Goal: Obtain resource: Find contact information

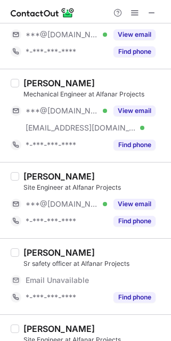
scroll to position [75, 0]
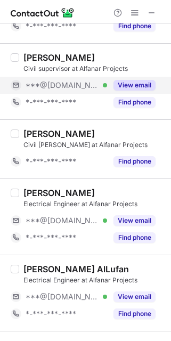
click at [137, 89] on button "View email" at bounding box center [134, 85] width 42 height 11
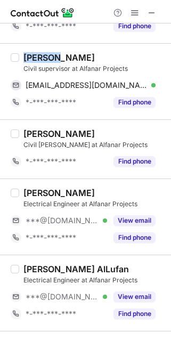
drag, startPoint x: 60, startPoint y: 55, endPoint x: 21, endPoint y: 56, distance: 38.3
click at [21, 56] on div "Waheed Mostafa Civil supervisor at Alfanar Projects waheedmoustafab19@gmail.com…" at bounding box center [91, 81] width 145 height 59
copy div "Waheed"
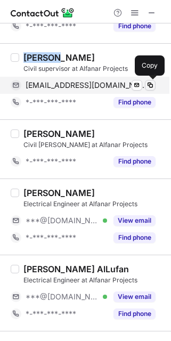
click at [152, 86] on span at bounding box center [150, 85] width 9 height 9
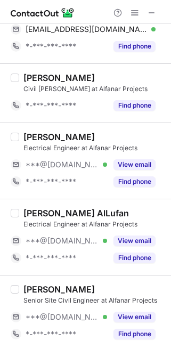
scroll to position [140, 0]
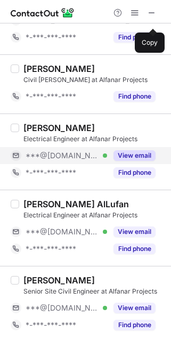
click at [141, 158] on button "View email" at bounding box center [134, 155] width 42 height 11
click at [107, 158] on div "***@gmail.com Verified" at bounding box center [66, 156] width 81 height 10
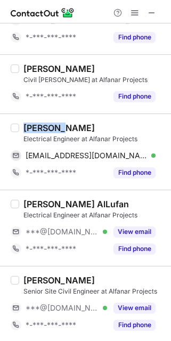
drag, startPoint x: 67, startPoint y: 129, endPoint x: 19, endPoint y: 129, distance: 47.4
click at [19, 129] on div "Mohamed Hassan Electrical Engineer at Alfanar Projects moooo6020@gmail.com Veri…" at bounding box center [91, 151] width 145 height 59
copy div "Mohamed"
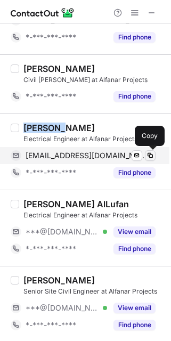
click at [150, 151] on span at bounding box center [150, 155] width 9 height 9
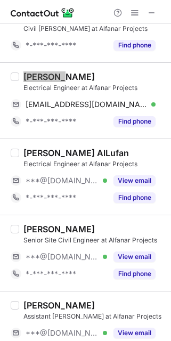
scroll to position [192, 0]
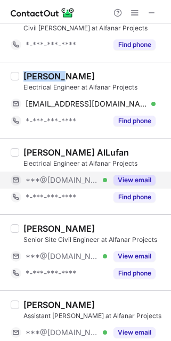
click at [142, 178] on button "View email" at bounding box center [134, 180] width 42 height 11
click at [142, 178] on div "***@icloud.com" at bounding box center [91, 180] width 130 height 10
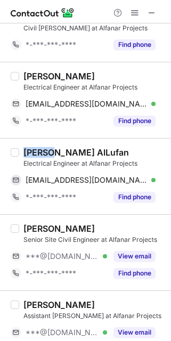
drag, startPoint x: 50, startPoint y: 152, endPoint x: 23, endPoint y: 153, distance: 26.6
click at [23, 153] on div "Daher AlLufan" at bounding box center [75, 152] width 105 height 11
copy div "Daher"
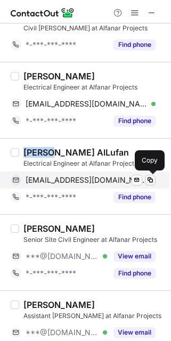
click at [149, 179] on span at bounding box center [150, 180] width 9 height 9
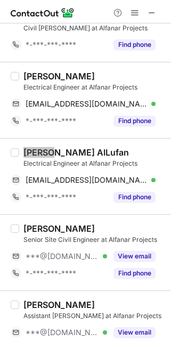
scroll to position [228, 0]
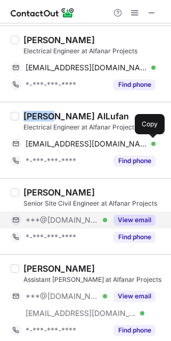
click at [138, 222] on button "View email" at bounding box center [134, 220] width 42 height 11
click at [107, 222] on div "***@outlook.com Verified" at bounding box center [66, 220] width 81 height 10
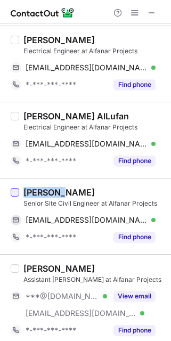
drag, startPoint x: 59, startPoint y: 192, endPoint x: 18, endPoint y: 193, distance: 41.0
click at [18, 193] on div "mostafa essam Senior Site Civil Engineer at Alfanar Projects mostafaaboelfadl@o…" at bounding box center [85, 216] width 171 height 76
copy div "mostafa"
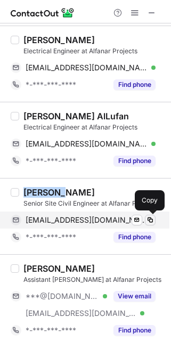
click at [154, 217] on span at bounding box center [150, 220] width 9 height 9
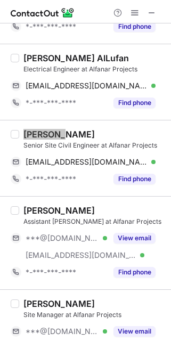
scroll to position [301, 0]
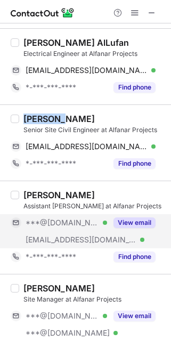
click at [135, 223] on button "View email" at bounding box center [134, 222] width 42 height 11
click at [135, 223] on div "***@[DOMAIN_NAME]" at bounding box center [91, 223] width 130 height 10
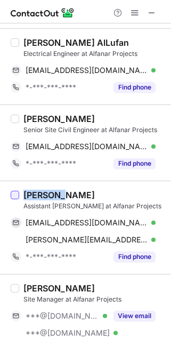
drag, startPoint x: 61, startPoint y: 195, endPoint x: 18, endPoint y: 195, distance: 43.7
click at [18, 195] on div "Anwar Ul Haq RANA Assistant Foreman at Alfanar Projects anwarulhaq2390@yahoo.co…" at bounding box center [85, 226] width 171 height 93
copy div "Anwar Ul"
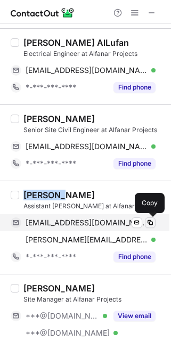
click at [151, 221] on span at bounding box center [150, 222] width 9 height 9
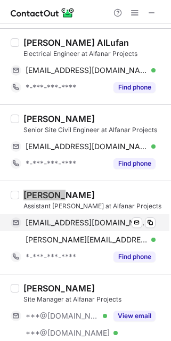
scroll to position [351, 0]
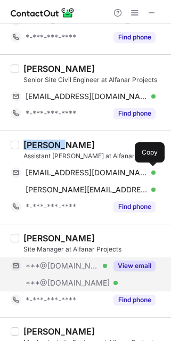
click at [128, 261] on button "View email" at bounding box center [134, 265] width 42 height 11
click at [107, 261] on div "***@[DOMAIN_NAME] Verified" at bounding box center [66, 266] width 81 height 10
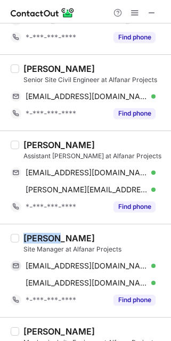
drag, startPoint x: 65, startPoint y: 237, endPoint x: 20, endPoint y: 237, distance: 45.8
click at [20, 237] on div "Mohamed Shehatta Site Manager at Alfanar Projects mshehata003@gmail.com Verifie…" at bounding box center [91, 271] width 145 height 76
copy div "Mohamed"
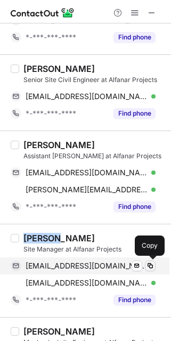
click at [147, 262] on span at bounding box center [150, 265] width 9 height 9
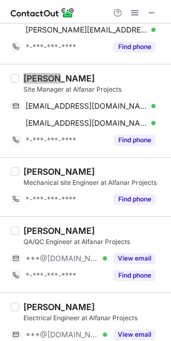
scroll to position [518, 0]
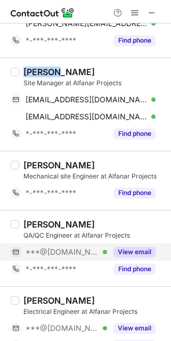
click at [141, 247] on button "View email" at bounding box center [134, 252] width 42 height 11
click at [141, 247] on div "***@[DOMAIN_NAME]" at bounding box center [91, 252] width 130 height 10
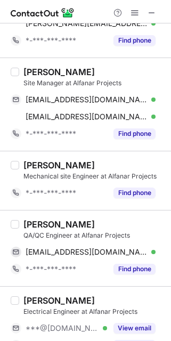
click at [118, 210] on div "Ehsan Haider QA/QC Engineer at Alfanar Projects ehsanhaider101@gmail.com Verifi…" at bounding box center [85, 248] width 171 height 76
drag, startPoint x: 50, startPoint y: 224, endPoint x: 20, endPoint y: 223, distance: 30.4
click at [18, 224] on div "Ehsan Haider QA/QC Engineer at Alfanar Projects ehsanhaider101@gmail.com Verifi…" at bounding box center [85, 248] width 171 height 76
copy div "Ehsan"
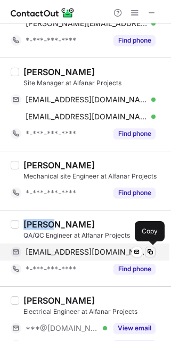
click at [148, 251] on span at bounding box center [150, 252] width 9 height 9
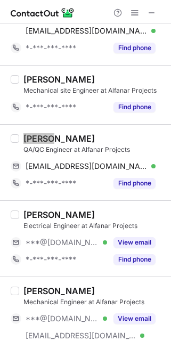
scroll to position [626, 0]
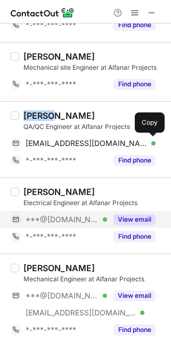
click at [125, 214] on button "View email" at bounding box center [134, 219] width 42 height 11
click at [107, 215] on div "***@[DOMAIN_NAME] Verified" at bounding box center [66, 220] width 81 height 10
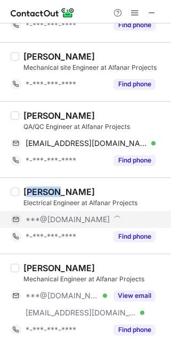
drag, startPoint x: 65, startPoint y: 189, endPoint x: 29, endPoint y: 189, distance: 36.7
click at [29, 189] on div "Mahmoud A." at bounding box center [58, 191] width 71 height 11
click at [80, 188] on div "Mahmoud A." at bounding box center [93, 191] width 141 height 11
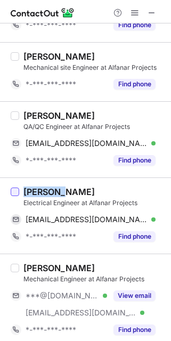
drag, startPoint x: 67, startPoint y: 188, endPoint x: 19, endPoint y: 188, distance: 48.5
click at [18, 188] on div "Mahmoud A. Electrical Engineer at Alfanar Projects engmayad4@gmail.com Verified…" at bounding box center [85, 215] width 171 height 76
copy div "Mahmoud"
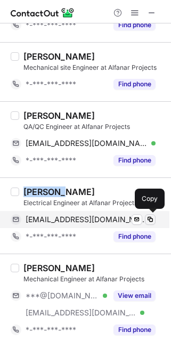
click at [147, 221] on span at bounding box center [150, 219] width 9 height 9
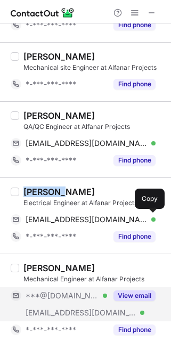
click at [144, 296] on button "View email" at bounding box center [134, 295] width 42 height 11
click at [107, 296] on div "***@[DOMAIN_NAME] Verified" at bounding box center [66, 296] width 81 height 10
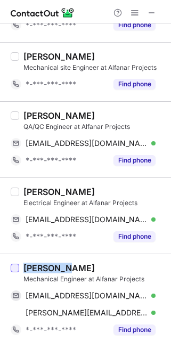
drag, startPoint x: 75, startPoint y: 266, endPoint x: 12, endPoint y: 266, distance: 62.3
click at [13, 266] on div "Mohammed Kameel Mechanical Engineer at Alfanar Projects mohammedkameel17@gmail.…" at bounding box center [85, 299] width 171 height 93
copy div "Mohammed"
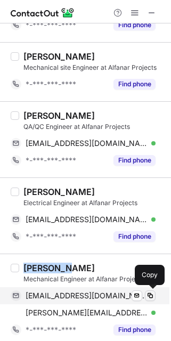
click at [152, 292] on span at bounding box center [150, 295] width 9 height 9
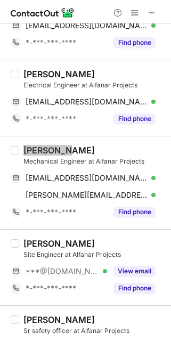
scroll to position [778, 0]
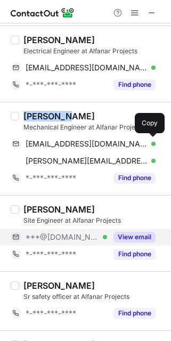
click at [147, 235] on button "View email" at bounding box center [134, 237] width 42 height 11
click at [107, 235] on div "***@gmail.com Verified" at bounding box center [66, 237] width 81 height 10
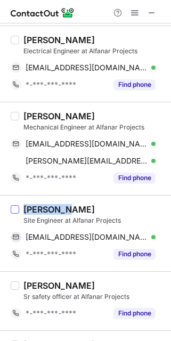
drag, startPoint x: 61, startPoint y: 209, endPoint x: 10, endPoint y: 209, distance: 51.1
click at [10, 209] on div "Abdullah Alzahrani Site Engineer at Alfanar Projects abdullahaalzahrany@gmail.c…" at bounding box center [85, 233] width 171 height 76
copy div "Abdullah"
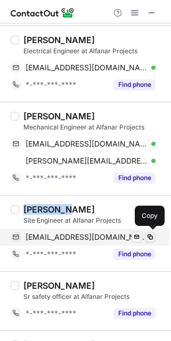
click at [150, 237] on span at bounding box center [150, 237] width 9 height 9
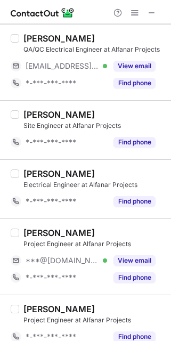
scroll to position [1260, 0]
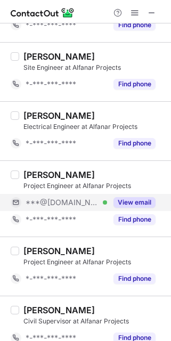
click at [133, 201] on button "View email" at bounding box center [134, 202] width 42 height 11
click at [133, 201] on div "***@[DOMAIN_NAME]" at bounding box center [91, 203] width 130 height 10
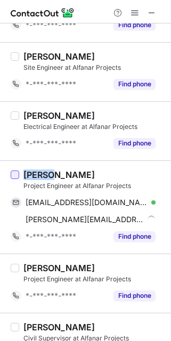
drag, startPoint x: 56, startPoint y: 172, endPoint x: 11, endPoint y: 172, distance: 44.7
click at [11, 172] on div "KHALID MOHAMMED JADDAWI Project Engineer at Alfanar Projects khaledjedawi@gmail…" at bounding box center [85, 206] width 171 height 93
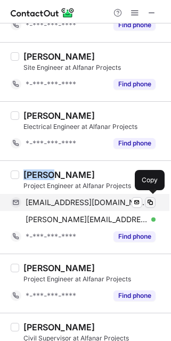
click at [147, 198] on span at bounding box center [150, 202] width 9 height 9
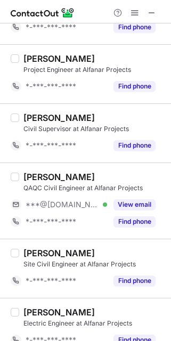
scroll to position [1471, 0]
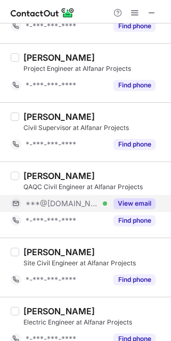
click at [133, 198] on button "View email" at bounding box center [134, 203] width 42 height 11
click at [107, 199] on div "***@gmail.com Verified" at bounding box center [66, 204] width 81 height 10
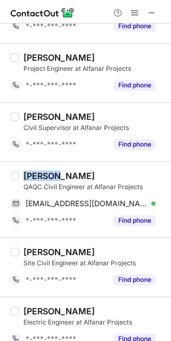
drag, startPoint x: 55, startPoint y: 170, endPoint x: 24, endPoint y: 170, distance: 30.9
click at [24, 170] on div "Ashraf Ali" at bounding box center [58, 175] width 71 height 11
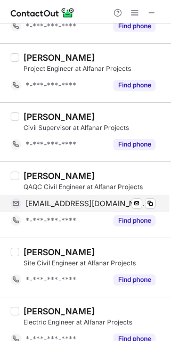
click at [155, 199] on div "ashrafswat11@gmail.com Verified Send email Copy" at bounding box center [83, 203] width 145 height 17
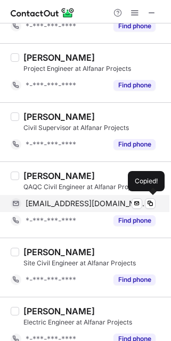
click at [155, 199] on div "ashrafswat11@gmail.com Verified Send email Copied!" at bounding box center [83, 203] width 145 height 17
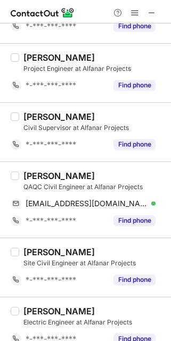
scroll to position [1481, 0]
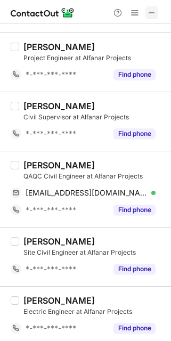
click at [153, 13] on span at bounding box center [151, 13] width 9 height 9
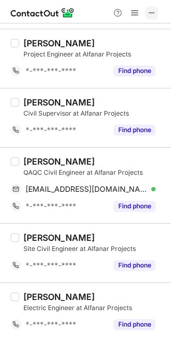
click at [152, 9] on span at bounding box center [151, 13] width 9 height 9
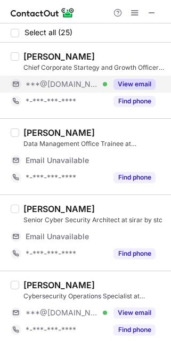
click at [132, 88] on button "View email" at bounding box center [134, 84] width 42 height 11
click at [107, 88] on div "***@gmail.com Verified" at bounding box center [66, 84] width 81 height 10
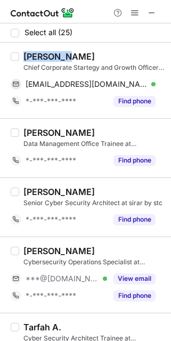
drag, startPoint x: 79, startPoint y: 57, endPoint x: 20, endPoint y: 54, distance: 59.2
click at [20, 54] on div "MOHAMMED ALJERAISY Chief Corporate Startegy and Growth Officer at sirar by stc …" at bounding box center [91, 80] width 145 height 59
copy div "MOHAMMED"
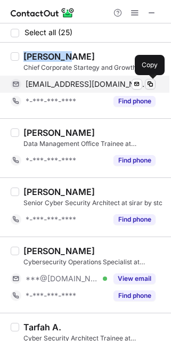
click at [155, 81] on button at bounding box center [150, 84] width 11 height 11
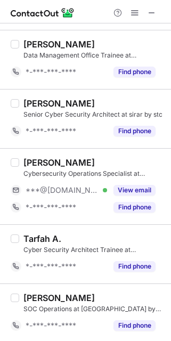
scroll to position [146, 0]
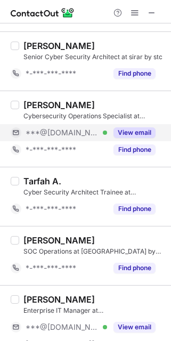
click at [137, 135] on button "View email" at bounding box center [134, 132] width 42 height 11
click at [137, 135] on div "***@[DOMAIN_NAME]" at bounding box center [91, 133] width 130 height 10
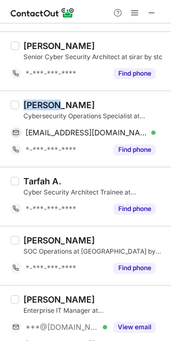
drag, startPoint x: 57, startPoint y: 105, endPoint x: 23, endPoint y: 103, distance: 34.1
click at [23, 103] on div "Waleed Alshammari" at bounding box center [58, 105] width 71 height 11
copy div "Waleed"
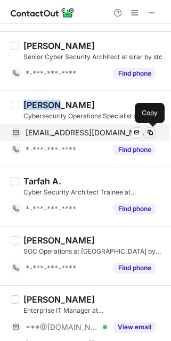
click at [149, 133] on span at bounding box center [150, 132] width 9 height 9
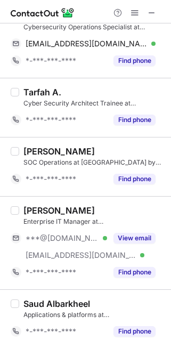
scroll to position [239, 0]
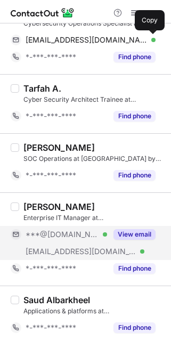
click at [144, 230] on button "View email" at bounding box center [134, 234] width 42 height 11
click at [107, 230] on div "***@[DOMAIN_NAME] Verified" at bounding box center [66, 234] width 81 height 10
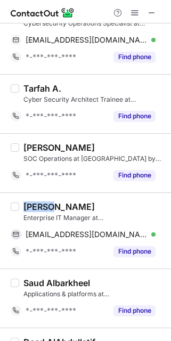
drag, startPoint x: 45, startPoint y: 207, endPoint x: 23, endPoint y: 204, distance: 21.9
click at [23, 204] on div "Faris Alhussaini" at bounding box center [58, 206] width 71 height 11
copy div "Faris"
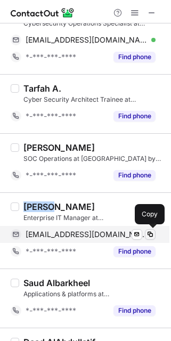
click at [147, 232] on span at bounding box center [150, 234] width 9 height 9
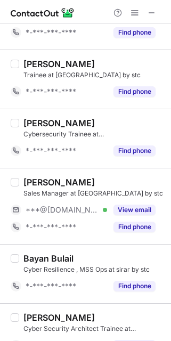
scroll to position [641, 0]
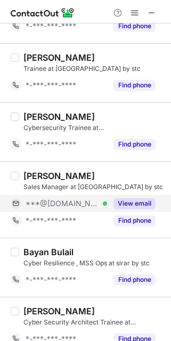
click at [145, 204] on button "View email" at bounding box center [134, 203] width 42 height 11
click at [107, 204] on div "***@outlook.com Verified" at bounding box center [66, 204] width 81 height 10
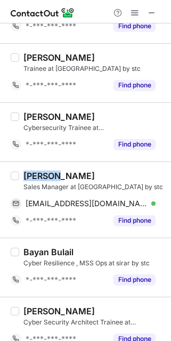
drag, startPoint x: 57, startPoint y: 174, endPoint x: 21, endPoint y: 173, distance: 36.2
click at [21, 173] on div "Rshoud Aldossari Sales Manager at sirar by stc rshoud112@outlook.com Verified S…" at bounding box center [91, 199] width 145 height 59
copy div "Rshoud"
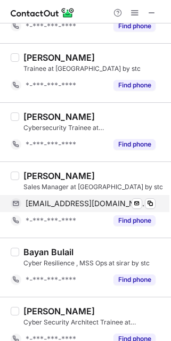
click at [155, 200] on div "rshoud112@outlook.com Verified Send email Copy" at bounding box center [83, 203] width 145 height 17
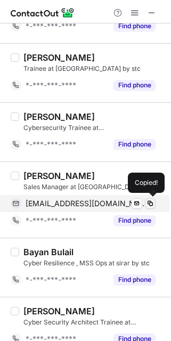
click at [151, 203] on span at bounding box center [150, 203] width 9 height 9
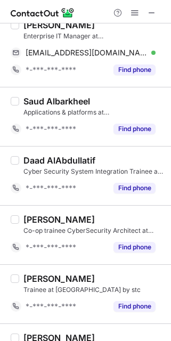
scroll to position [268, 0]
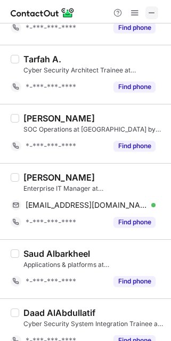
click at [148, 12] on span at bounding box center [151, 13] width 9 height 9
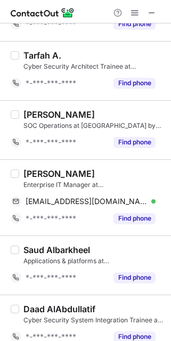
scroll to position [0, 0]
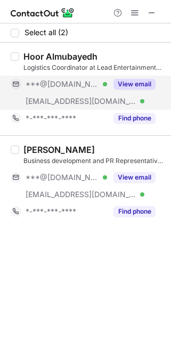
click at [134, 83] on button "View email" at bounding box center [134, 84] width 42 height 11
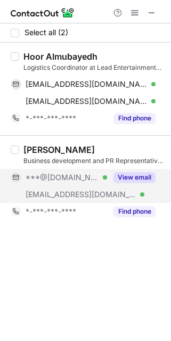
click at [139, 175] on button "View email" at bounding box center [134, 177] width 42 height 11
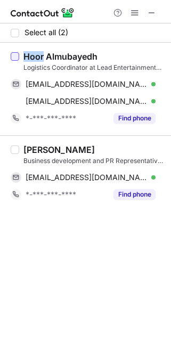
drag, startPoint x: 44, startPoint y: 58, endPoint x: 18, endPoint y: 58, distance: 26.1
click at [18, 58] on div "Hoor Almubayedh Logistics Coordinator at Lead Entertainment Group ahoor803@gmai…" at bounding box center [85, 89] width 171 height 93
copy div "Hoor"
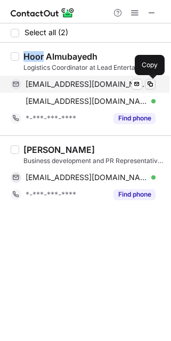
click at [147, 85] on span at bounding box center [150, 84] width 9 height 9
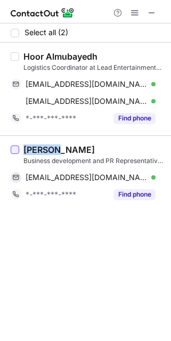
drag, startPoint x: 56, startPoint y: 150, endPoint x: 11, endPoint y: 151, distance: 45.3
click at [11, 151] on div "Fatimah A. Business development and PR Representatives at Lead Entertainment Gr…" at bounding box center [85, 173] width 171 height 76
copy div "Fatimah"
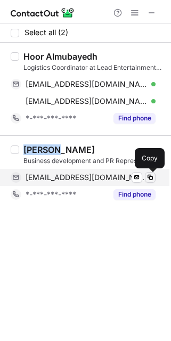
click at [148, 176] on span at bounding box center [150, 177] width 9 height 9
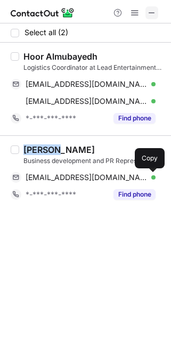
click at [148, 9] on span at bounding box center [151, 13] width 9 height 9
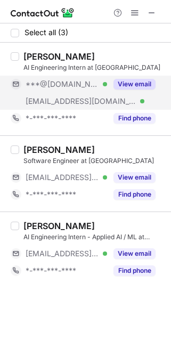
click at [138, 91] on div "View email" at bounding box center [131, 84] width 48 height 17
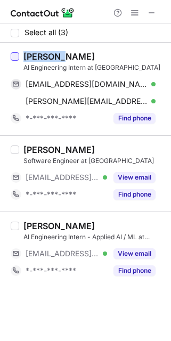
drag, startPoint x: 72, startPoint y: 60, endPoint x: 19, endPoint y: 59, distance: 53.2
click at [18, 59] on div "Mohammad Karim Alzoubi AI Engineering Intern at AILA mohammadkarimx@gmail.com V…" at bounding box center [85, 89] width 171 height 93
copy div "Mohammad"
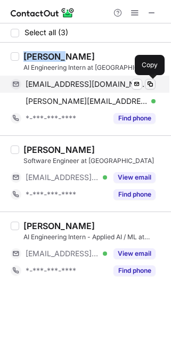
click at [150, 83] on span at bounding box center [150, 84] width 9 height 9
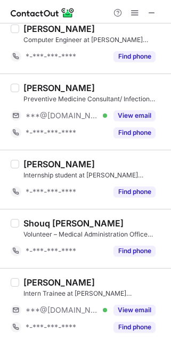
scroll to position [208, 0]
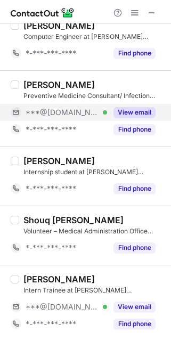
click at [131, 111] on button "View email" at bounding box center [134, 112] width 42 height 11
click at [107, 111] on div "***@[DOMAIN_NAME] Verified" at bounding box center [66, 113] width 81 height 10
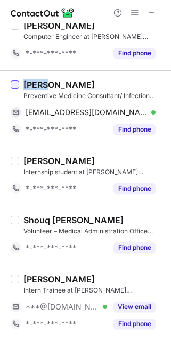
drag, startPoint x: 44, startPoint y: 86, endPoint x: 17, endPoint y: 86, distance: 26.6
click at [17, 86] on div "[PERSON_NAME] Preventive Medicine Consultant/ Infection Control Physician at [P…" at bounding box center [85, 108] width 171 height 76
copy div "Safa"
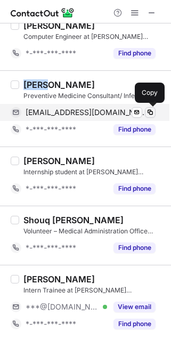
click at [150, 109] on span at bounding box center [150, 112] width 9 height 9
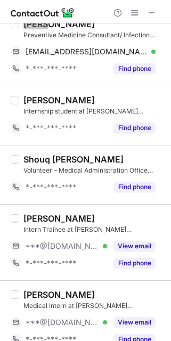
scroll to position [291, 0]
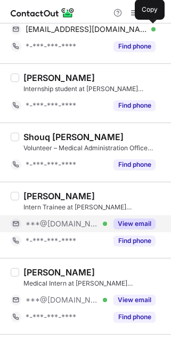
click at [118, 222] on button "View email" at bounding box center [134, 223] width 42 height 11
click at [107, 222] on div "***@[DOMAIN_NAME] Verified" at bounding box center [66, 224] width 81 height 10
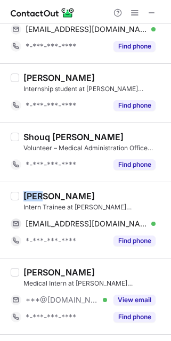
drag, startPoint x: 47, startPoint y: 198, endPoint x: 23, endPoint y: 196, distance: 24.0
click at [23, 196] on div "[PERSON_NAME]" at bounding box center [58, 196] width 71 height 11
copy div "Reem"
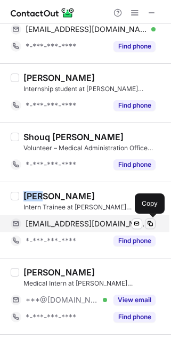
click at [147, 220] on span at bounding box center [150, 223] width 9 height 9
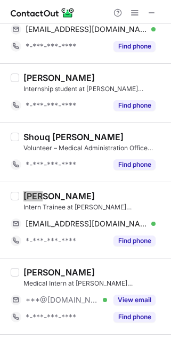
scroll to position [355, 0]
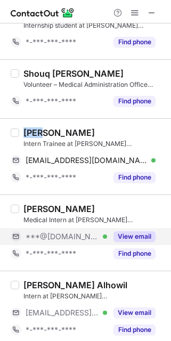
click at [139, 235] on button "View email" at bounding box center [134, 236] width 42 height 11
click at [139, 235] on div "***@[DOMAIN_NAME]" at bounding box center [91, 237] width 130 height 10
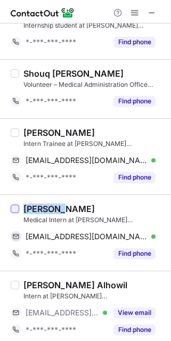
drag, startPoint x: 61, startPoint y: 208, endPoint x: 17, endPoint y: 206, distance: 44.8
click at [16, 207] on div "[PERSON_NAME] Medical Intern at [PERSON_NAME][GEOGRAPHIC_DATA] [EMAIL_ADDRESS][…" at bounding box center [85, 232] width 171 height 76
copy div "[PERSON_NAME]"
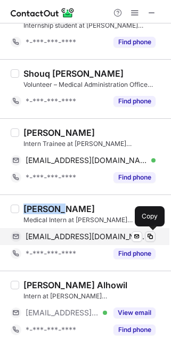
click at [152, 233] on span at bounding box center [150, 236] width 9 height 9
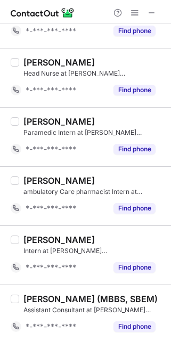
scroll to position [0, 0]
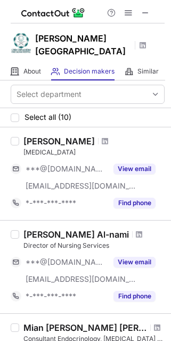
click at [147, 14] on span at bounding box center [145, 13] width 9 height 9
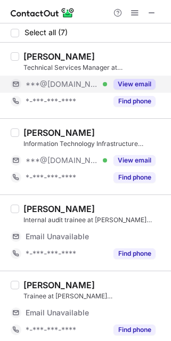
click at [120, 81] on button "View email" at bounding box center [134, 84] width 42 height 11
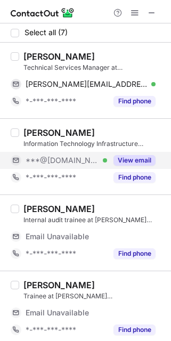
click at [124, 160] on button "View email" at bounding box center [134, 160] width 42 height 11
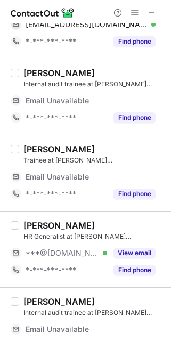
scroll to position [153, 0]
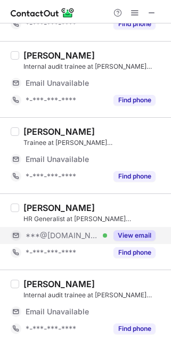
click at [124, 227] on div "View email" at bounding box center [131, 235] width 48 height 17
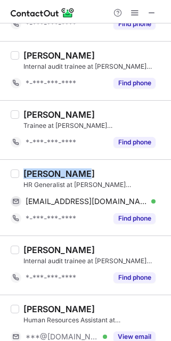
drag, startPoint x: 80, startPoint y: 209, endPoint x: 24, endPoint y: 173, distance: 66.6
click at [24, 173] on div "Abdulrahman Alanazi" at bounding box center [58, 173] width 71 height 11
copy div "Abdulrahman"
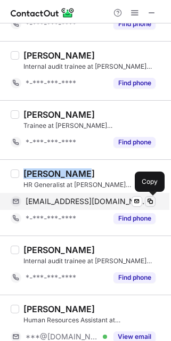
click at [148, 199] on span at bounding box center [150, 201] width 9 height 9
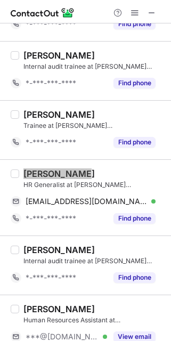
scroll to position [199, 0]
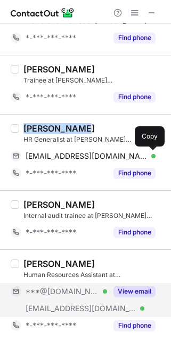
click at [132, 290] on button "View email" at bounding box center [134, 291] width 42 height 11
click at [107, 290] on div "***@gmail.com Verified" at bounding box center [66, 291] width 81 height 10
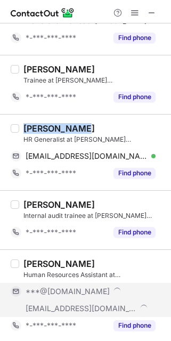
scroll to position [182, 0]
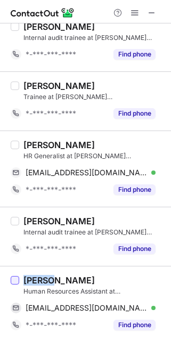
drag, startPoint x: 55, startPoint y: 279, endPoint x: 12, endPoint y: 277, distance: 42.6
click at [12, 278] on div "Nourah Mohammed Human Resources Assistant at King Salman Energy Park (SPARK) al…" at bounding box center [85, 304] width 171 height 76
copy div "Nourah"
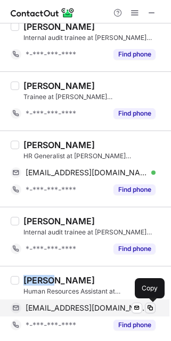
click at [151, 306] on span at bounding box center [150, 307] width 9 height 9
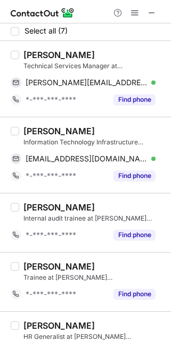
scroll to position [0, 0]
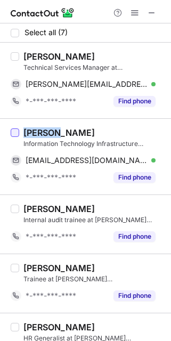
drag, startPoint x: 55, startPoint y: 132, endPoint x: 14, endPoint y: 130, distance: 40.5
click at [14, 130] on div "Mishari AL-Suhaim Information Technology Infrastructure Engineer at King Salman…" at bounding box center [85, 156] width 171 height 76
copy div "Mishari"
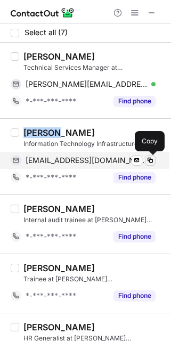
click at [150, 160] on span at bounding box center [150, 160] width 9 height 9
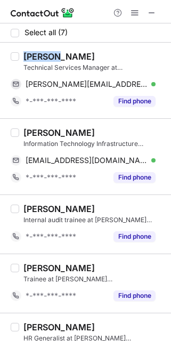
drag, startPoint x: 54, startPoint y: 54, endPoint x: 23, endPoint y: 54, distance: 31.4
click at [23, 54] on div "Yasser Althubaity" at bounding box center [58, 56] width 71 height 11
copy div "Yasser"
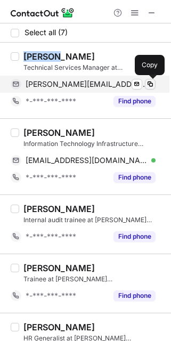
click at [149, 87] on span at bounding box center [150, 84] width 9 height 9
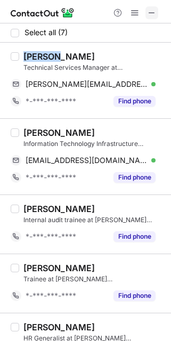
click at [152, 15] on span at bounding box center [151, 13] width 9 height 9
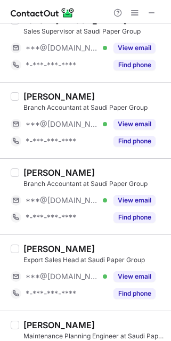
scroll to position [385, 0]
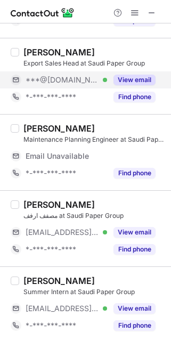
click at [127, 75] on button "View email" at bounding box center [134, 80] width 42 height 11
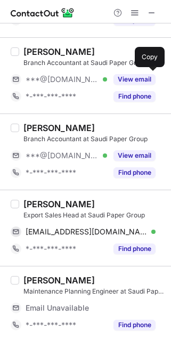
scroll to position [200, 0]
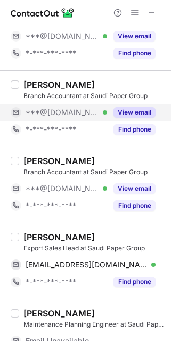
click at [132, 110] on button "View email" at bounding box center [134, 112] width 42 height 11
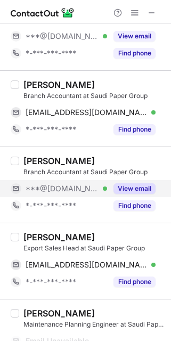
click at [123, 193] on div "View email" at bounding box center [131, 188] width 48 height 17
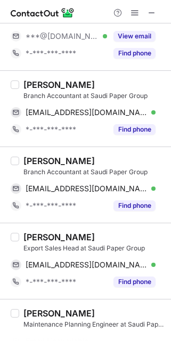
scroll to position [183, 0]
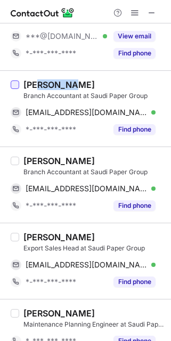
drag, startPoint x: 52, startPoint y: 87, endPoint x: 12, endPoint y: 87, distance: 39.9
click at [12, 87] on div "بدر العساف Branch Accountant at Saudi Paper Group balassaf20@gmail.com Verified…" at bounding box center [85, 108] width 171 height 76
copy div "العساف"
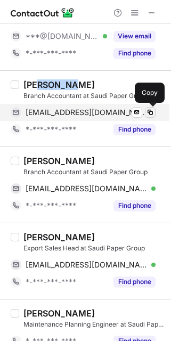
click at [148, 112] on span at bounding box center [150, 112] width 9 height 9
click at [149, 112] on span at bounding box center [150, 112] width 9 height 9
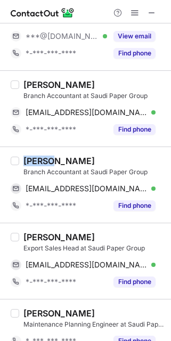
drag, startPoint x: 51, startPoint y: 162, endPoint x: 21, endPoint y: 161, distance: 30.4
click at [21, 161] on div "Abbas Alyami Branch Accountant at Saudi Paper Group abbasalyamii46@gmail.com Ve…" at bounding box center [91, 184] width 145 height 59
copy div "Abbas"
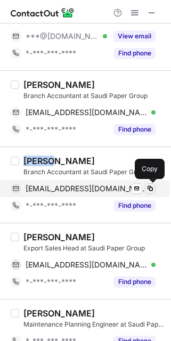
click at [151, 187] on span at bounding box center [150, 188] width 9 height 9
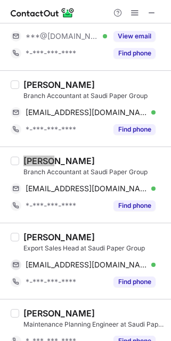
scroll to position [214, 0]
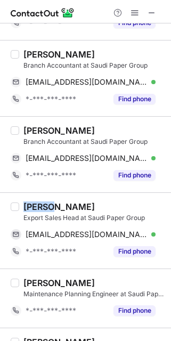
drag, startPoint x: 54, startPoint y: 209, endPoint x: 20, endPoint y: 209, distance: 34.6
click at [20, 209] on div "Shahab Siddiqui Export Sales Head at Saudi Paper Group shahab_kite@yahoo.com Ve…" at bounding box center [91, 230] width 145 height 59
copy div "Shahab"
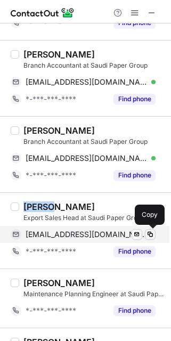
click at [146, 234] on span at bounding box center [150, 234] width 9 height 9
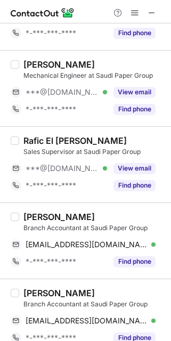
scroll to position [37, 0]
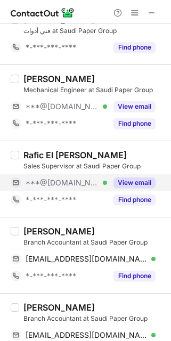
click at [129, 174] on div "View email" at bounding box center [131, 182] width 48 height 17
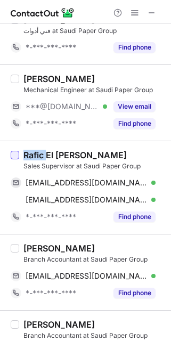
drag, startPoint x: 46, startPoint y: 157, endPoint x: 14, endPoint y: 157, distance: 31.9
click at [14, 157] on div "Rafic El Khoury Sales Supervisor at Saudi Paper Group rafic_elkhoury@outlook.co…" at bounding box center [85, 187] width 171 height 93
copy div "Rafic"
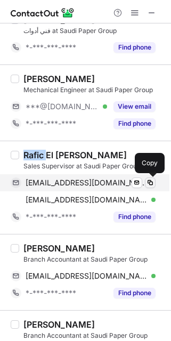
click at [150, 183] on span at bounding box center [150, 182] width 9 height 9
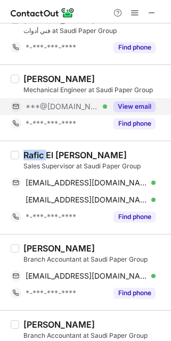
click at [133, 102] on button "View email" at bounding box center [134, 106] width 42 height 11
click at [133, 102] on div "***@[DOMAIN_NAME]" at bounding box center [91, 107] width 130 height 10
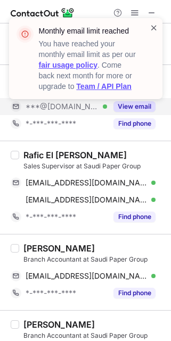
click at [151, 24] on span at bounding box center [154, 27] width 9 height 11
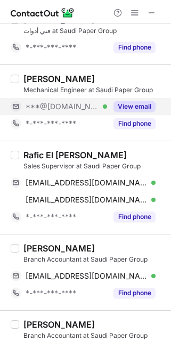
click at [124, 109] on button "View email" at bounding box center [134, 106] width 42 height 11
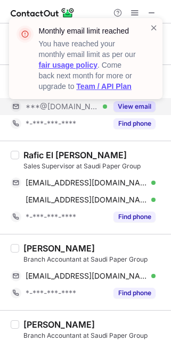
click at [146, 28] on div "Monthly email limit reached You have reached your monthly email limit as per ou…" at bounding box center [81, 58] width 136 height 72
click at [123, 108] on div "Monthly email limit reached You have reached your monthly email limit as per ou…" at bounding box center [86, 62] width 170 height 111
click at [152, 21] on div "Monthly email limit reached You have reached your monthly email limit as per ou…" at bounding box center [85, 58] width 153 height 81
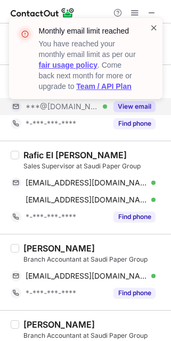
click at [155, 30] on span at bounding box center [154, 27] width 9 height 11
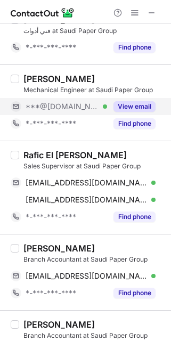
scroll to position [0, 0]
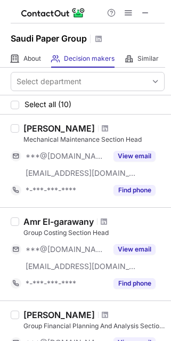
click at [154, 12] on div at bounding box center [88, 11] width 154 height 23
